Goal: Task Accomplishment & Management: Manage account settings

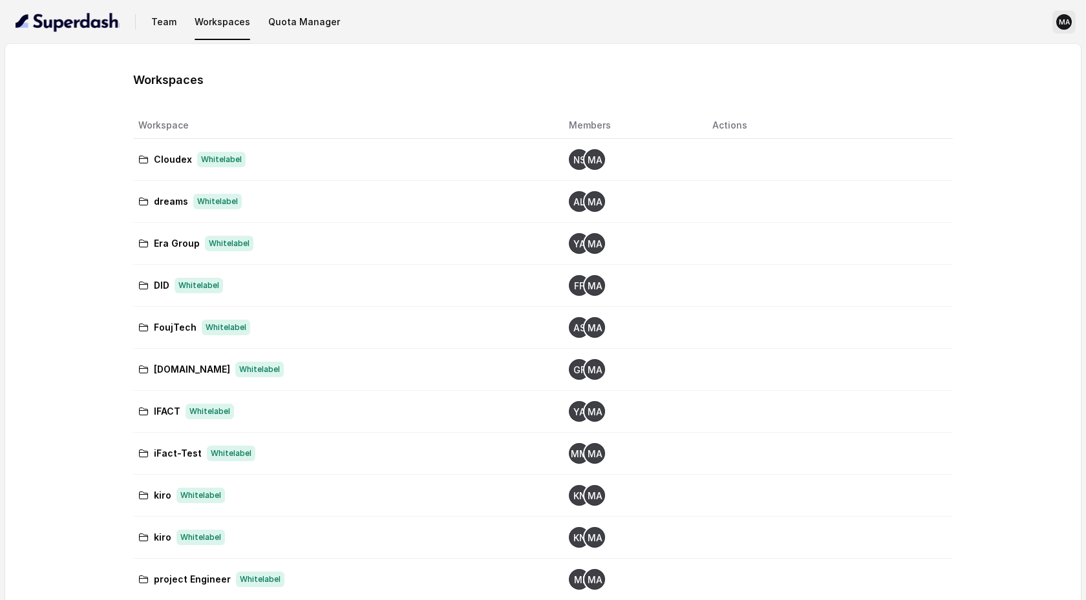
click at [1065, 25] on text "MA" at bounding box center [1064, 22] width 12 height 8
click at [1020, 77] on div "Sign out" at bounding box center [992, 82] width 110 height 16
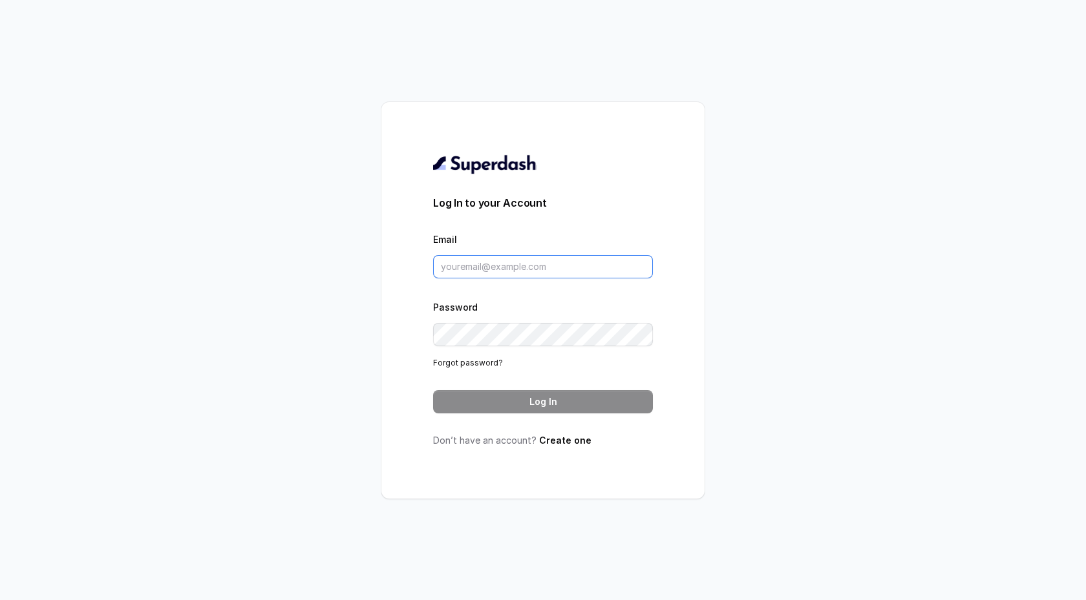
type input "[EMAIL_ADDRESS][DOMAIN_NAME]"
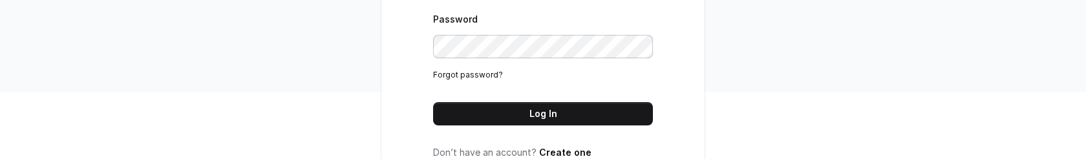
scroll to position [118, 0]
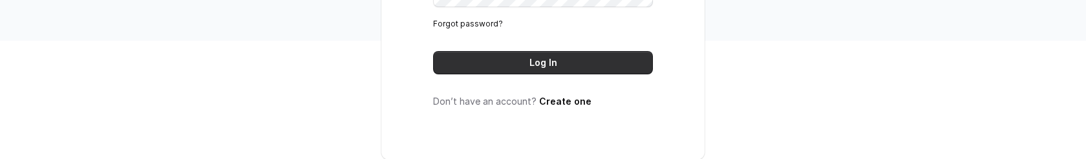
click at [551, 58] on button "Log In" at bounding box center [543, 62] width 220 height 23
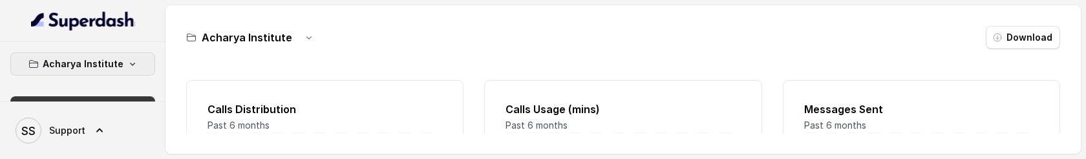
click at [129, 68] on icon "button" at bounding box center [132, 64] width 10 height 10
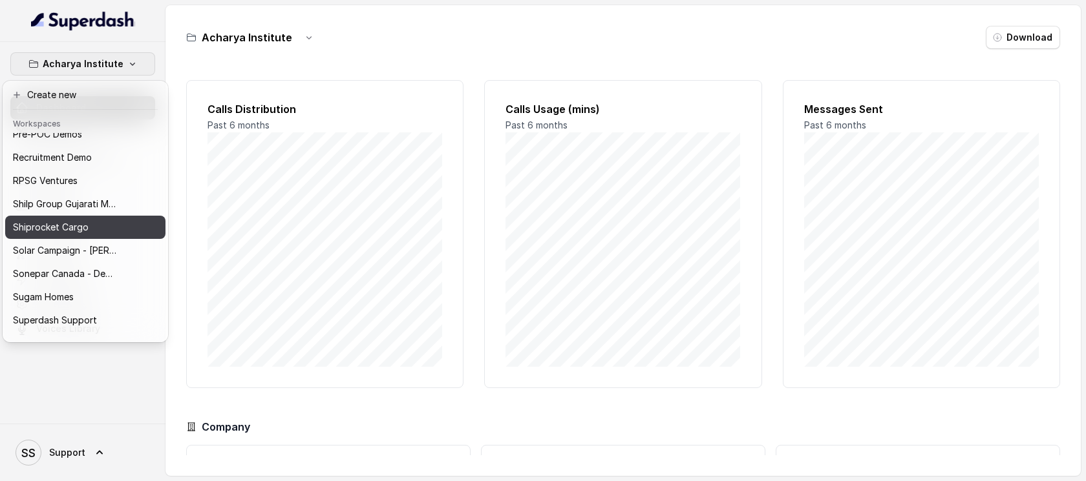
scroll to position [724, 0]
